Goal: Task Accomplishment & Management: Manage account settings

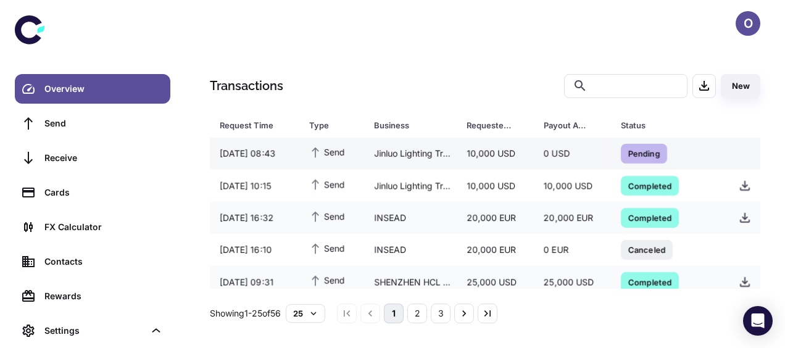
click at [415, 154] on div "Jinluo Lighting Trading Co., Ltd" at bounding box center [410, 153] width 93 height 23
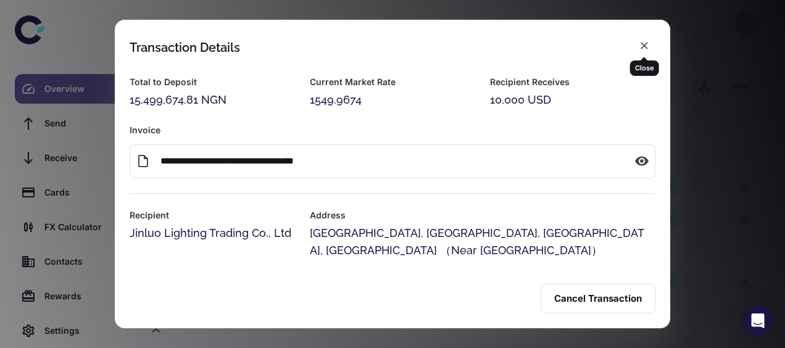
click at [642, 44] on icon "button" at bounding box center [644, 45] width 12 height 12
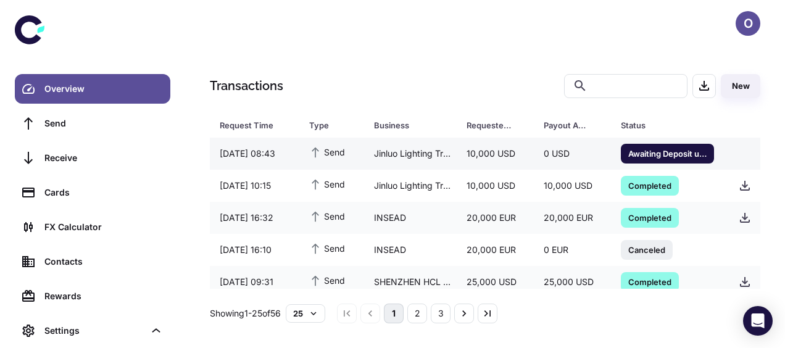
click at [643, 154] on span "Awaiting Deposit until 21/08/2025 11:49" at bounding box center [667, 153] width 93 height 12
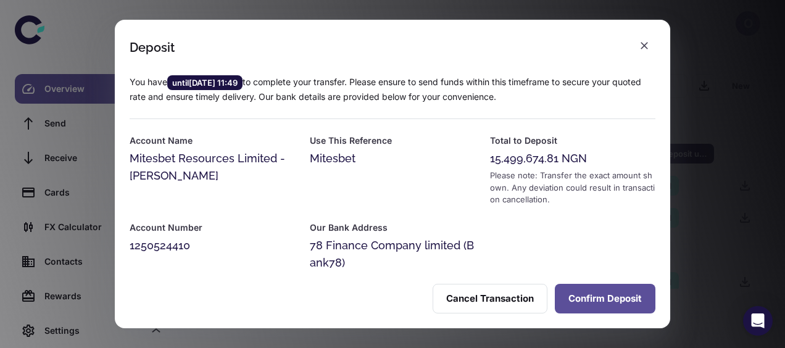
click at [604, 299] on button "Confirm Deposit" at bounding box center [605, 299] width 101 height 30
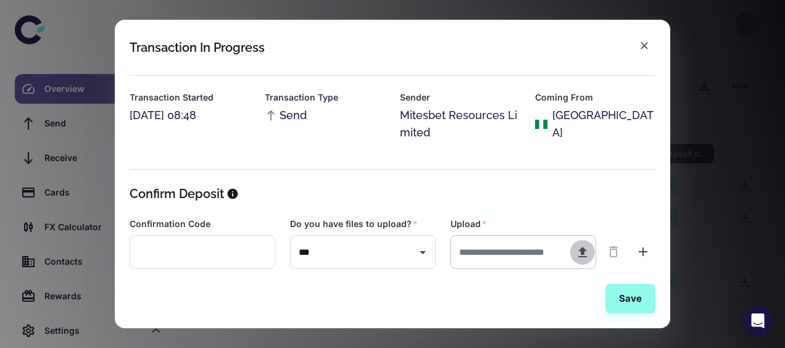
click at [586, 250] on icon "button" at bounding box center [582, 252] width 9 height 10
type input "**********"
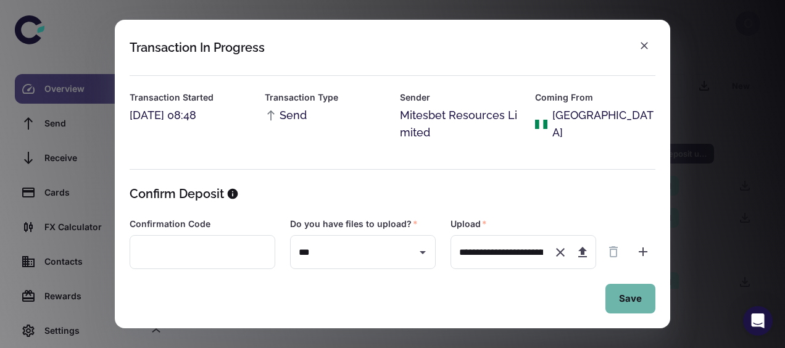
click at [635, 299] on button "Save" at bounding box center [630, 299] width 50 height 30
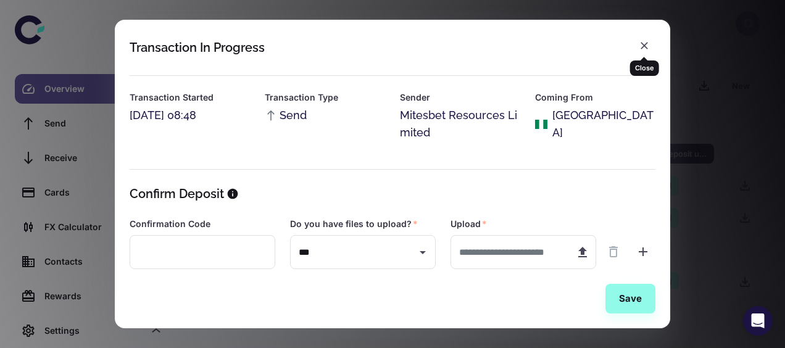
click at [648, 44] on icon "button" at bounding box center [644, 45] width 12 height 12
